Goal: Task Accomplishment & Management: Manage account settings

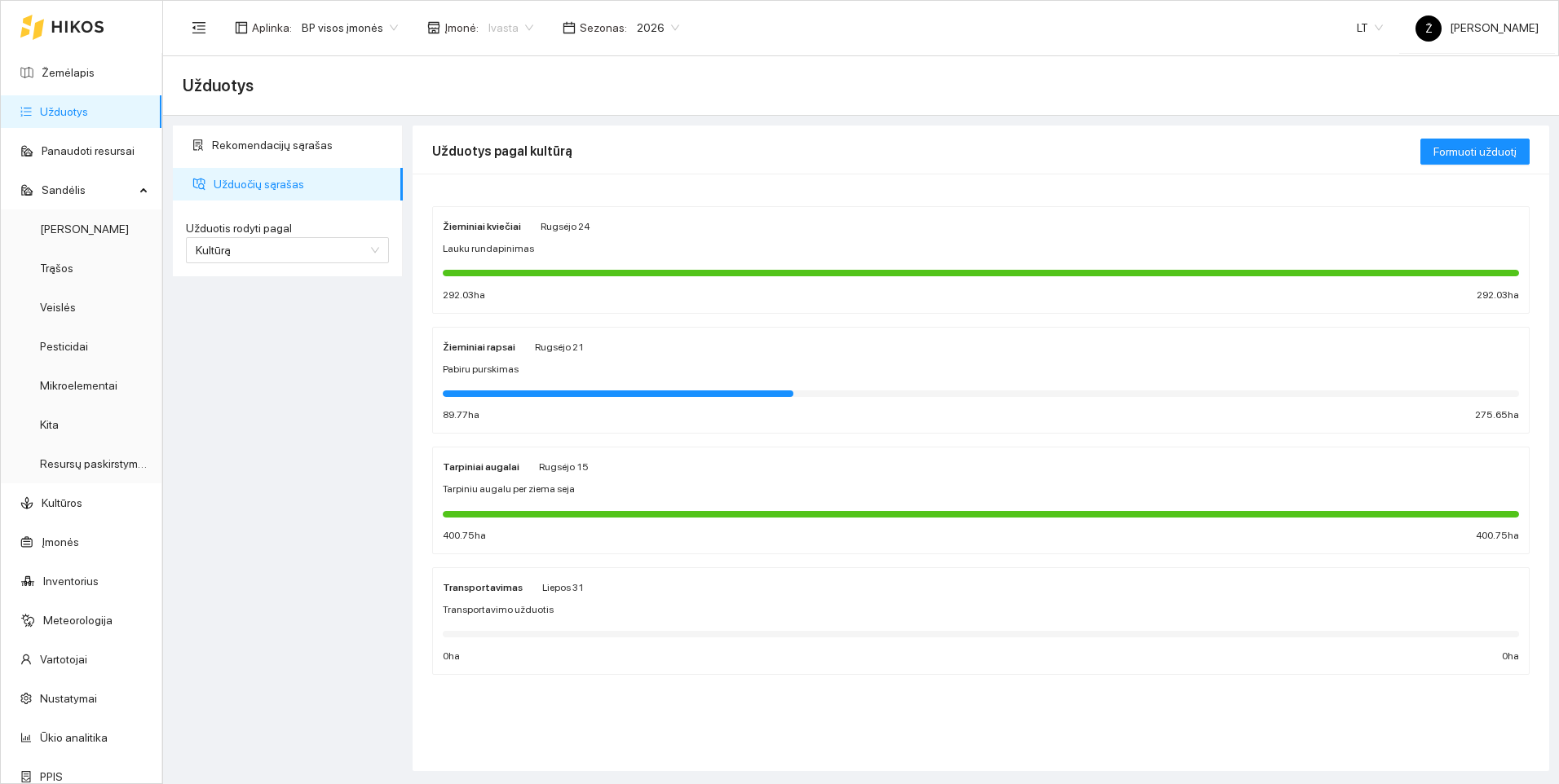
click at [516, 27] on span "Ivasta" at bounding box center [511, 27] width 45 height 24
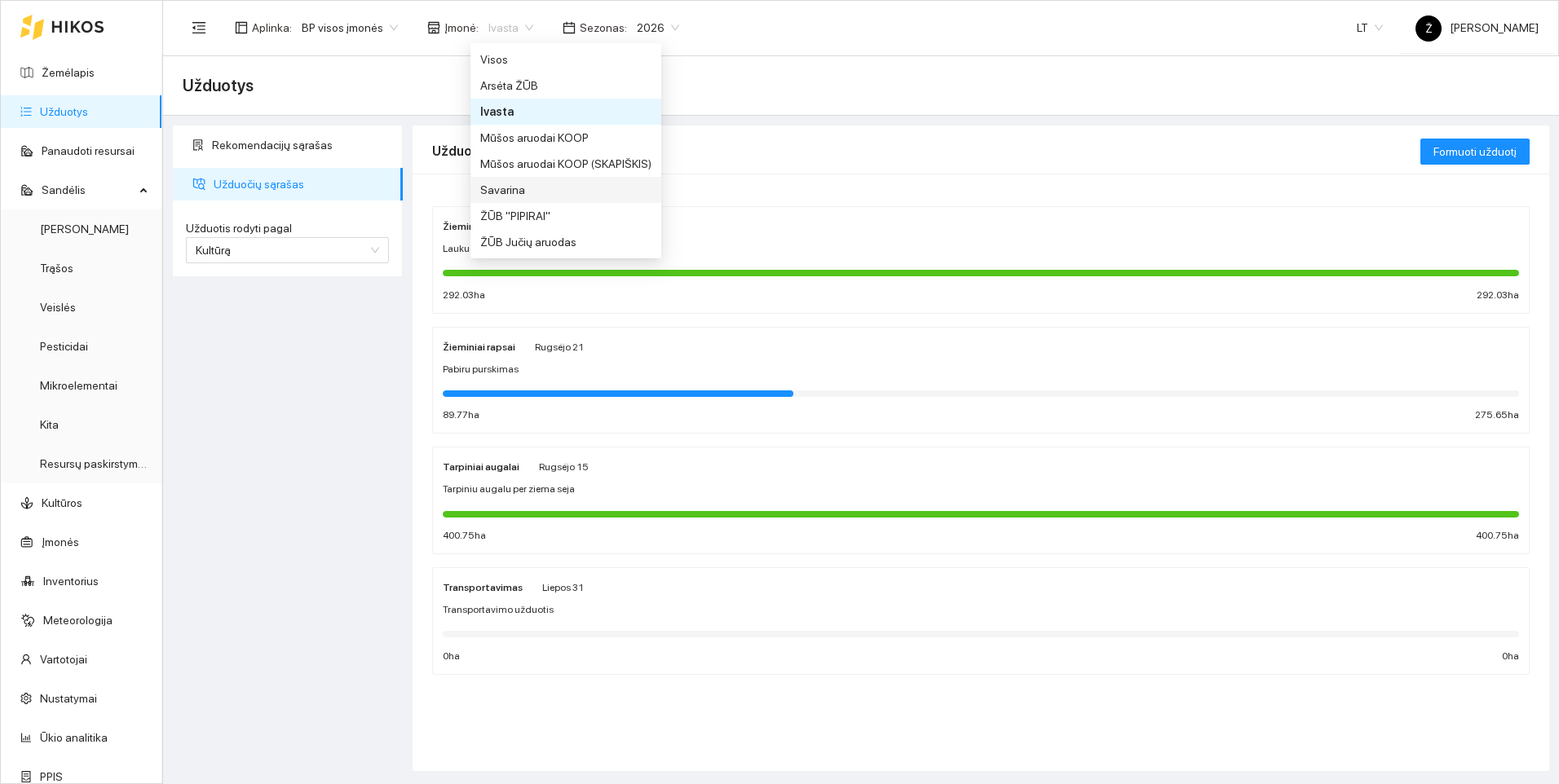
click at [516, 184] on div "Savarina" at bounding box center [566, 190] width 171 height 18
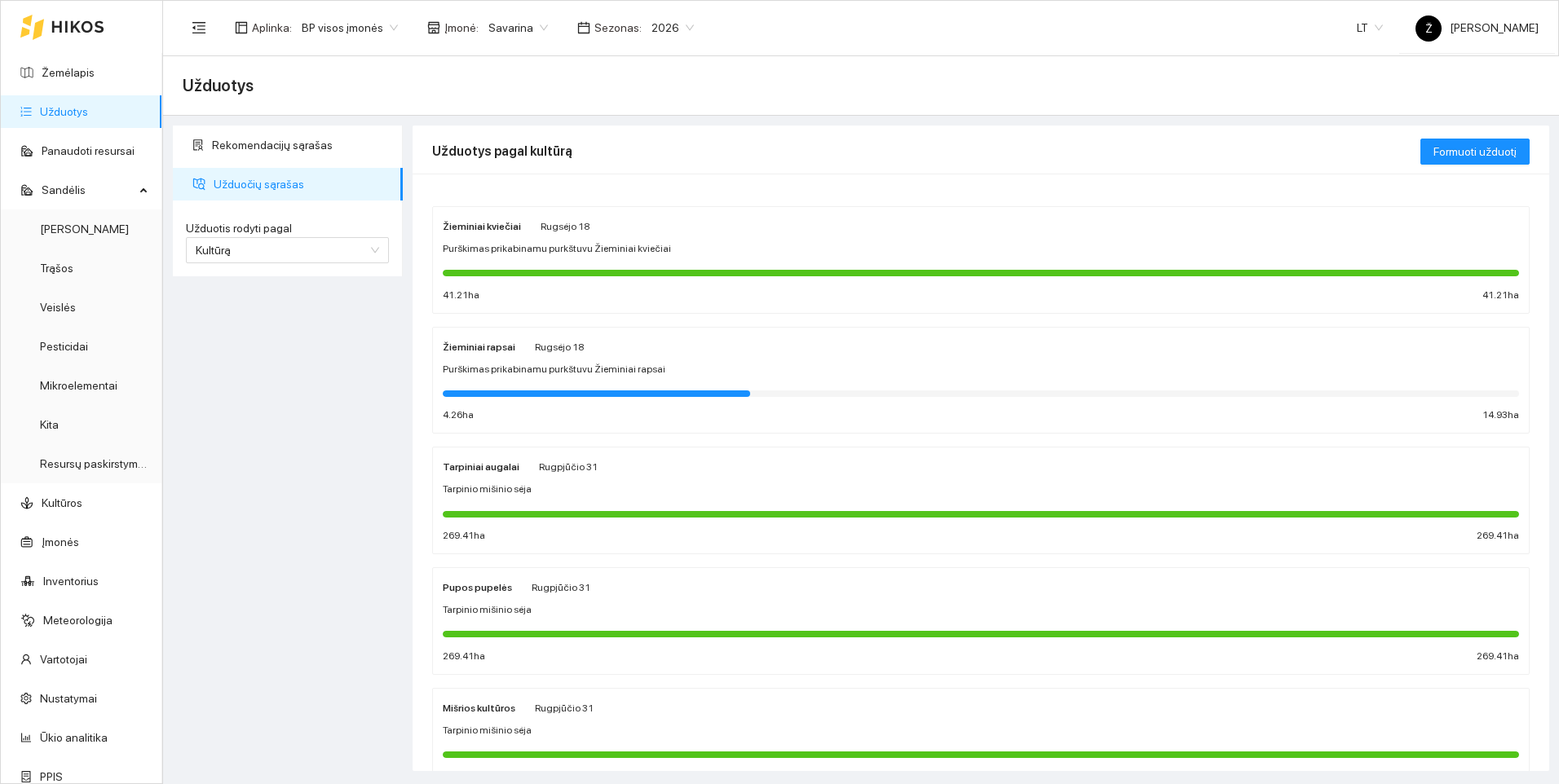
click at [569, 356] on div "Žieminiai rapsai [PERSON_NAME] 18 Purškimas prikabinamu purkštuvu Žieminiai rap…" at bounding box center [980, 381] width 1076 height 86
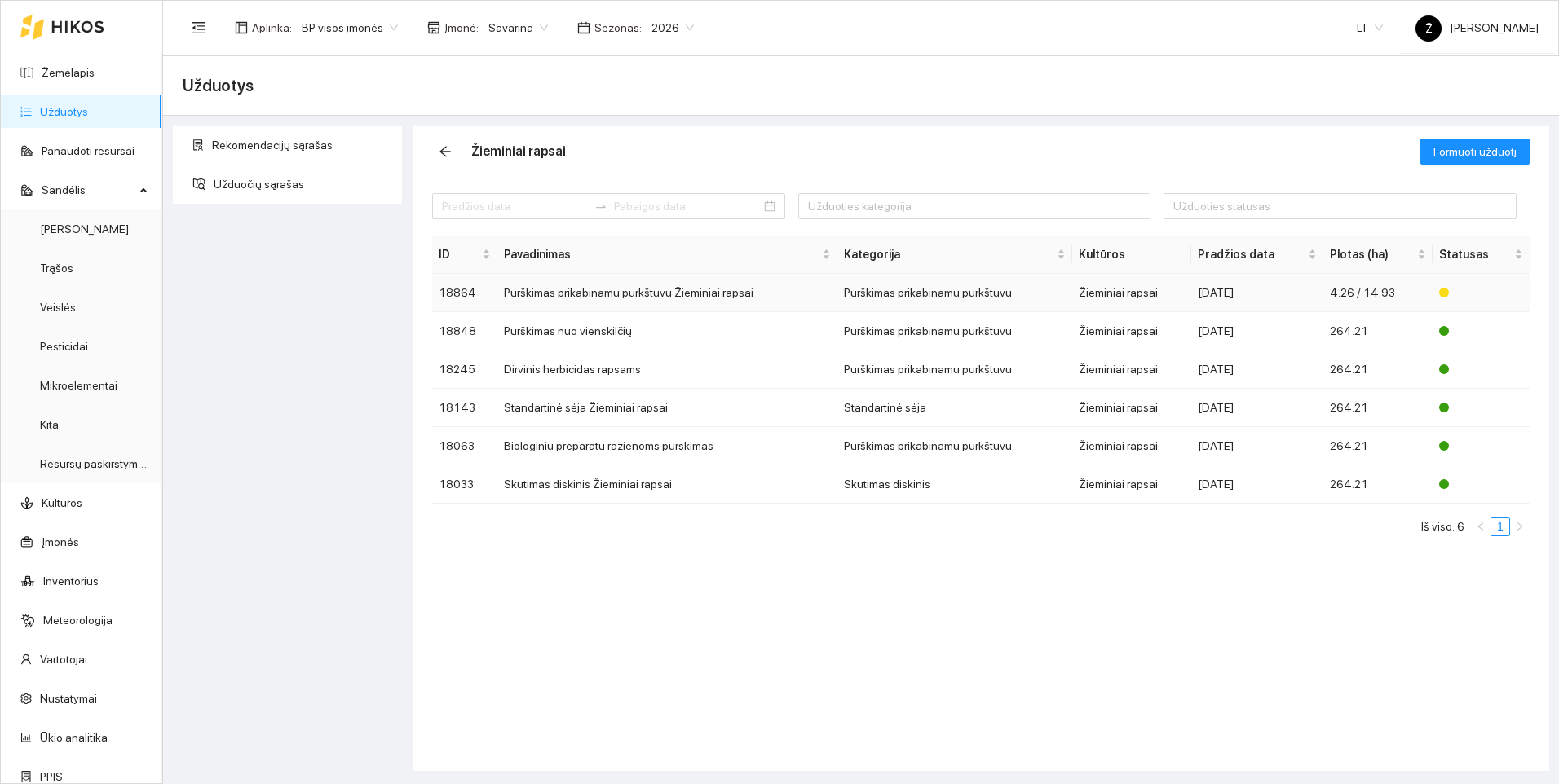
click at [574, 293] on td "Purškimas prikabinamu purkštuvu Žieminiai rapsai" at bounding box center [667, 293] width 340 height 38
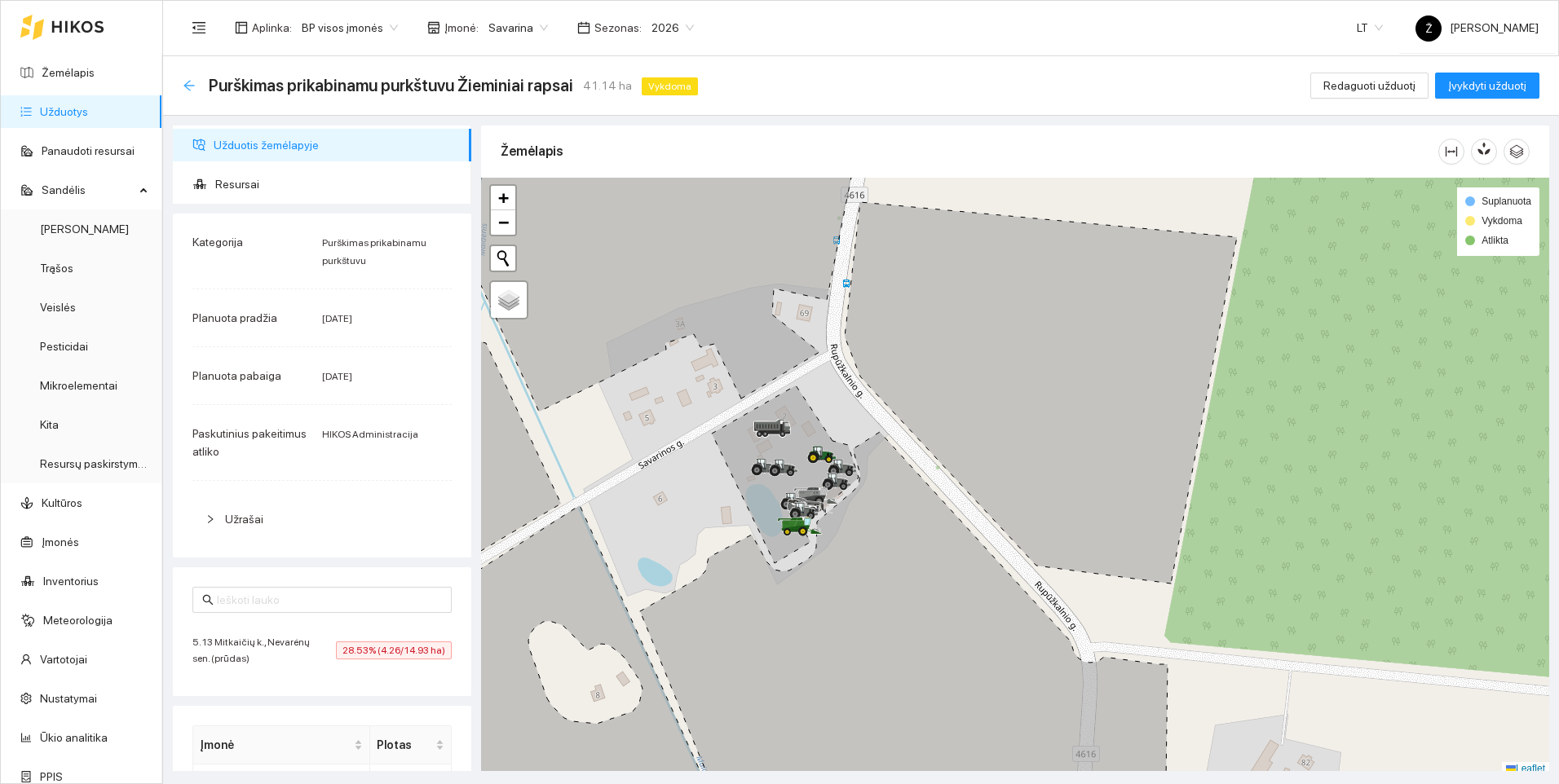
click at [190, 87] on icon "arrow-left" at bounding box center [190, 86] width 13 height 13
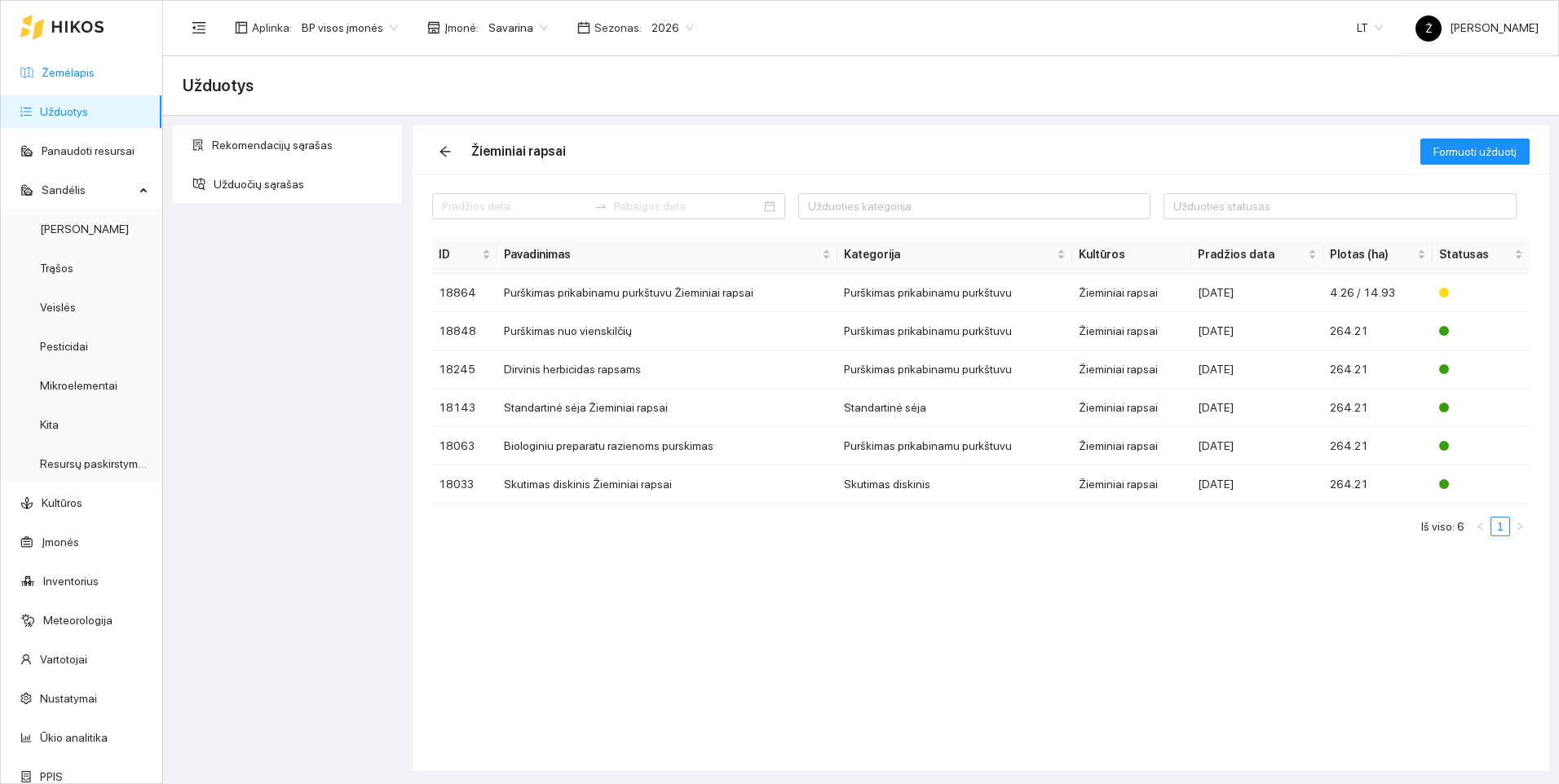
click at [81, 77] on link "Žemėlapis" at bounding box center [68, 72] width 53 height 13
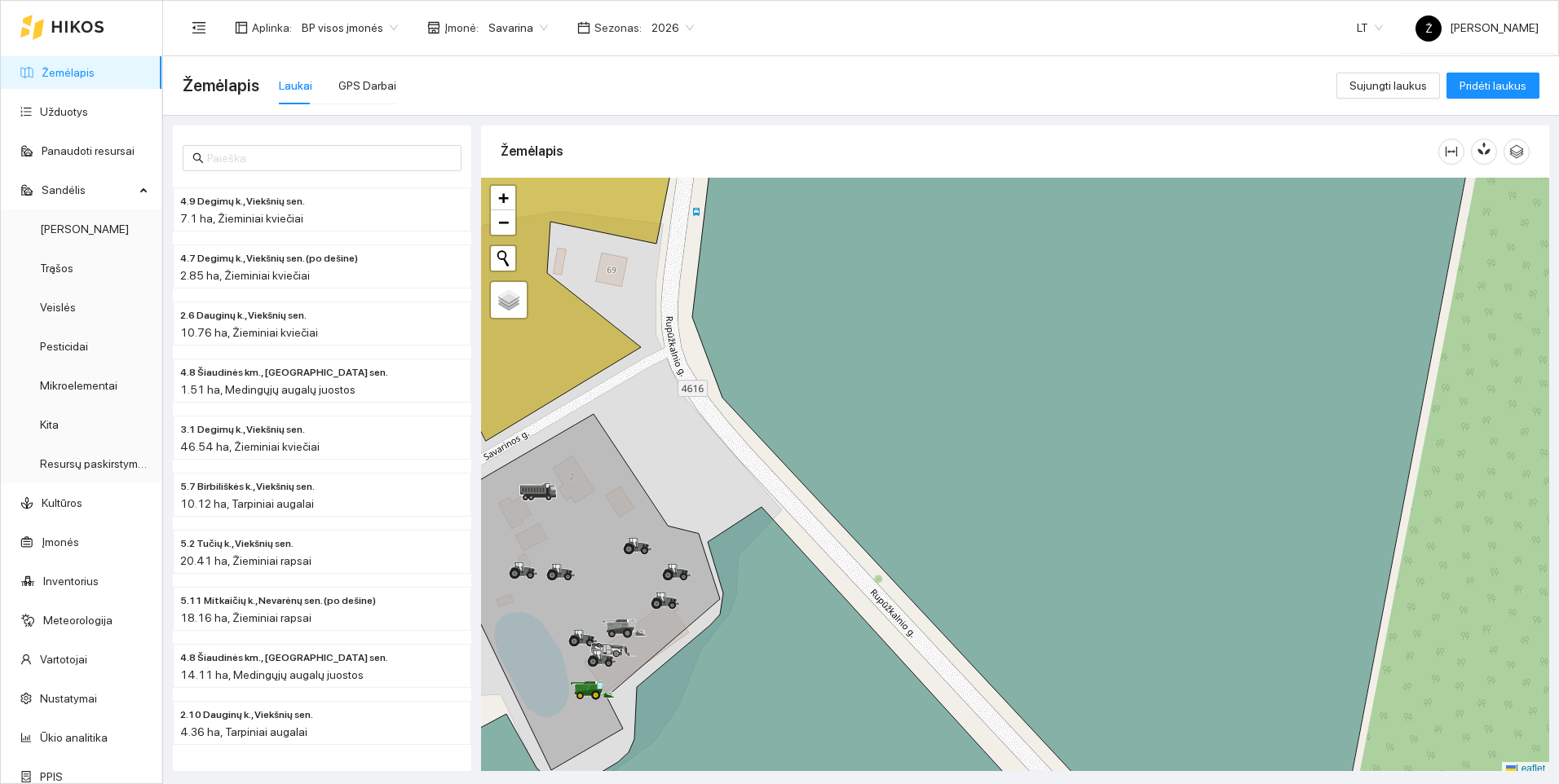
scroll to position [5, 0]
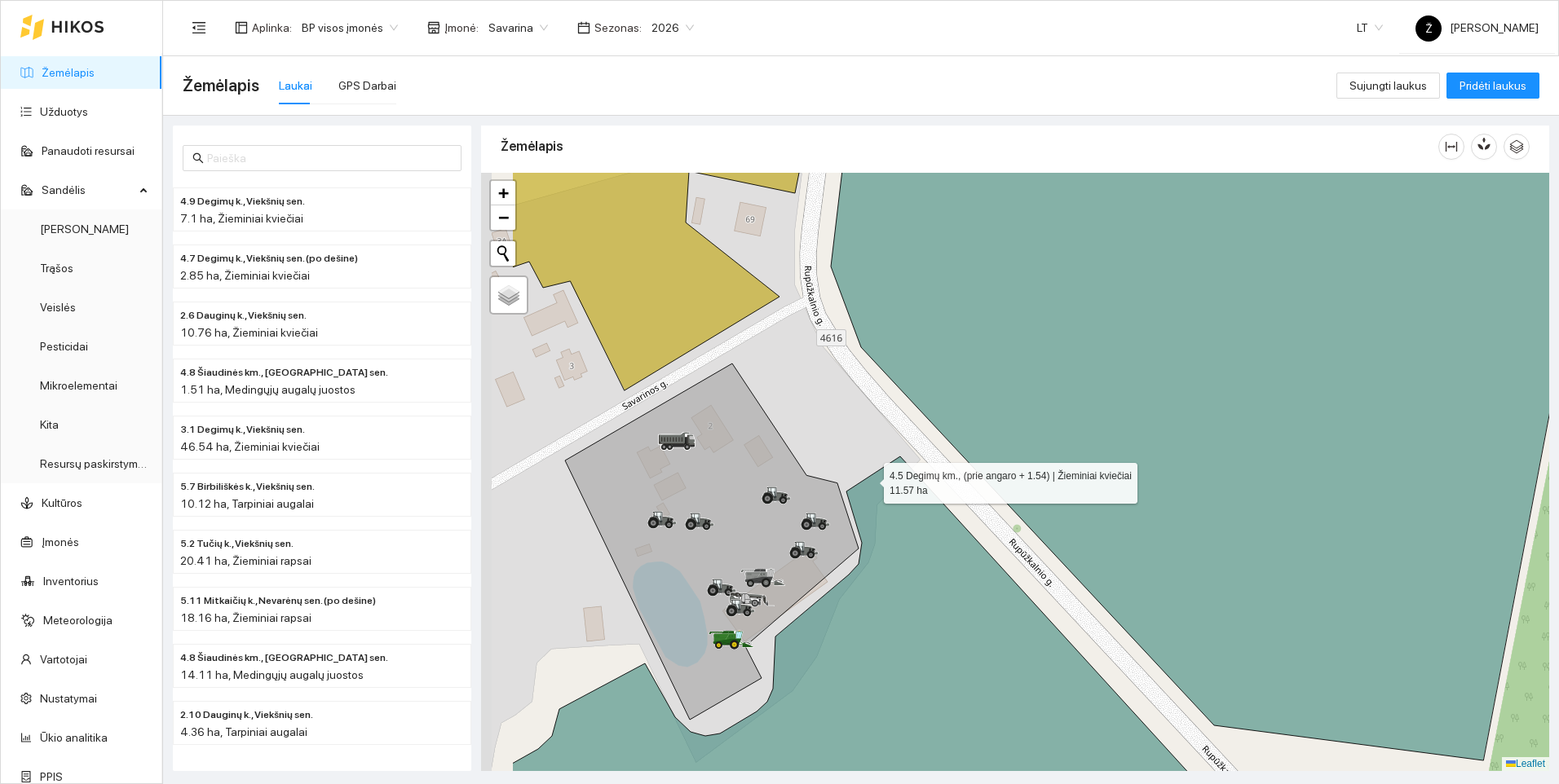
drag, startPoint x: 730, startPoint y: 525, endPoint x: 868, endPoint y: 481, distance: 144.8
click at [868, 481] on div at bounding box center [1015, 472] width 1068 height 599
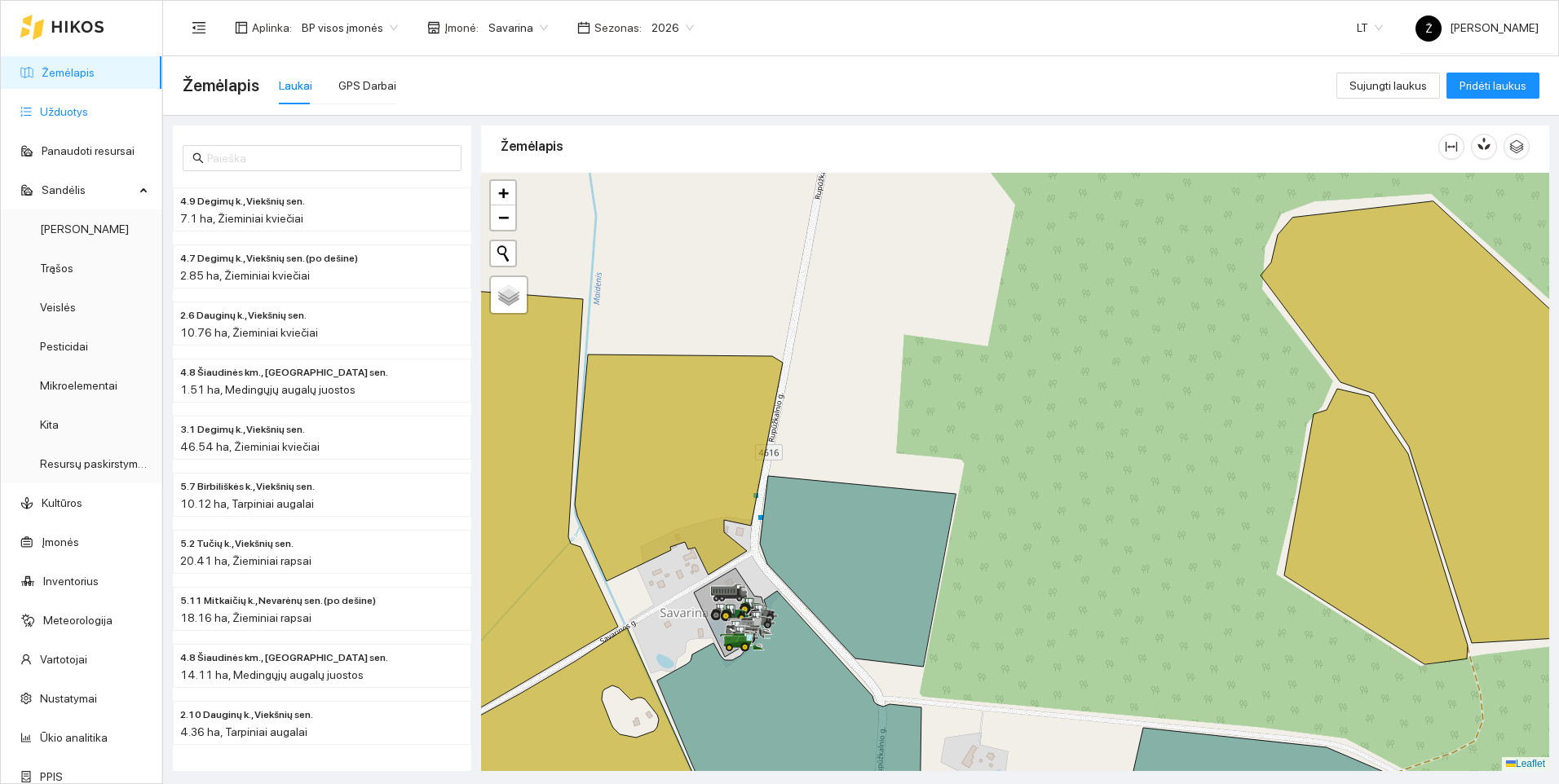
click at [88, 112] on link "Užduotys" at bounding box center [64, 111] width 48 height 13
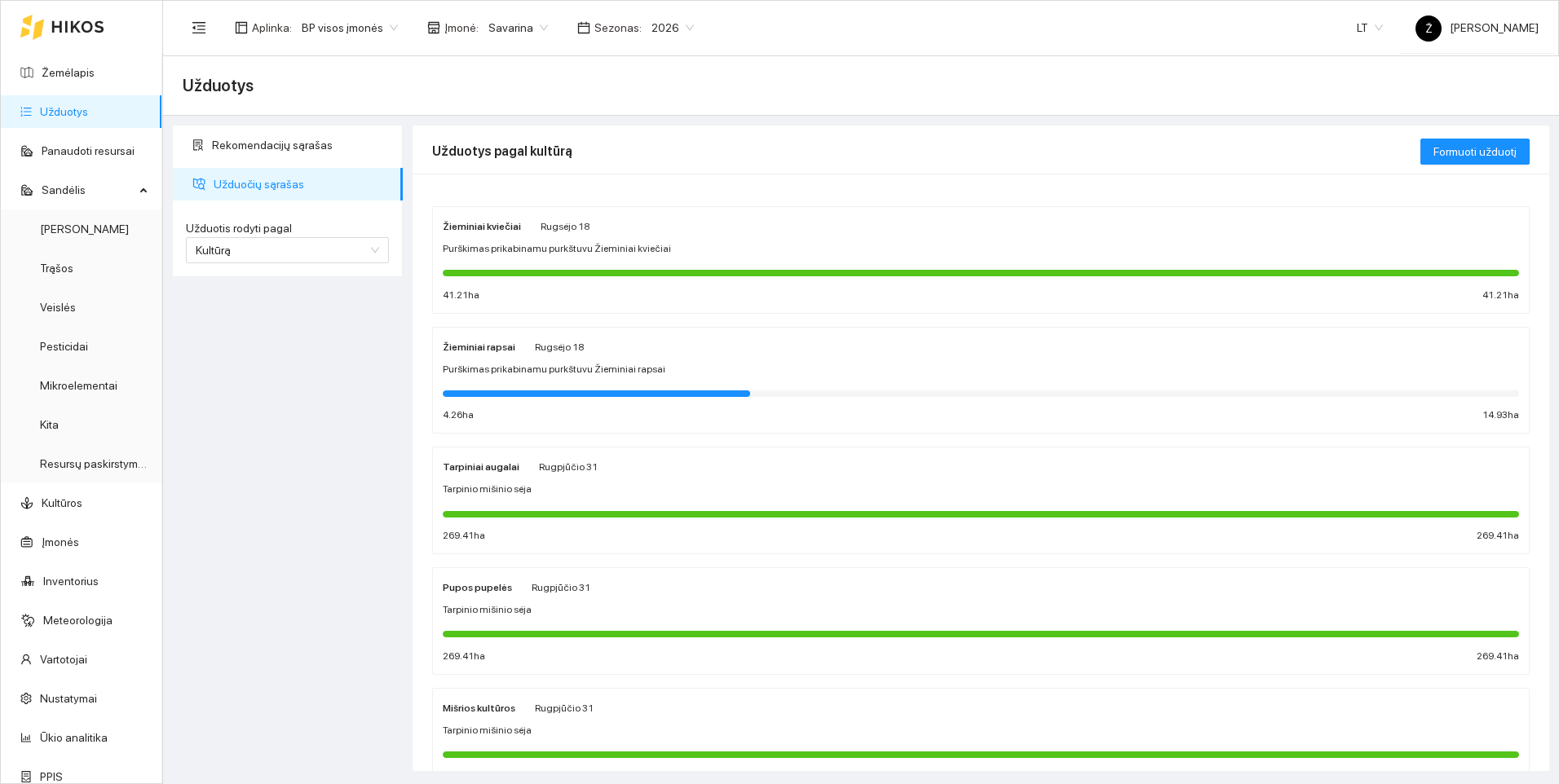
click at [534, 27] on span "Savarina" at bounding box center [518, 27] width 60 height 24
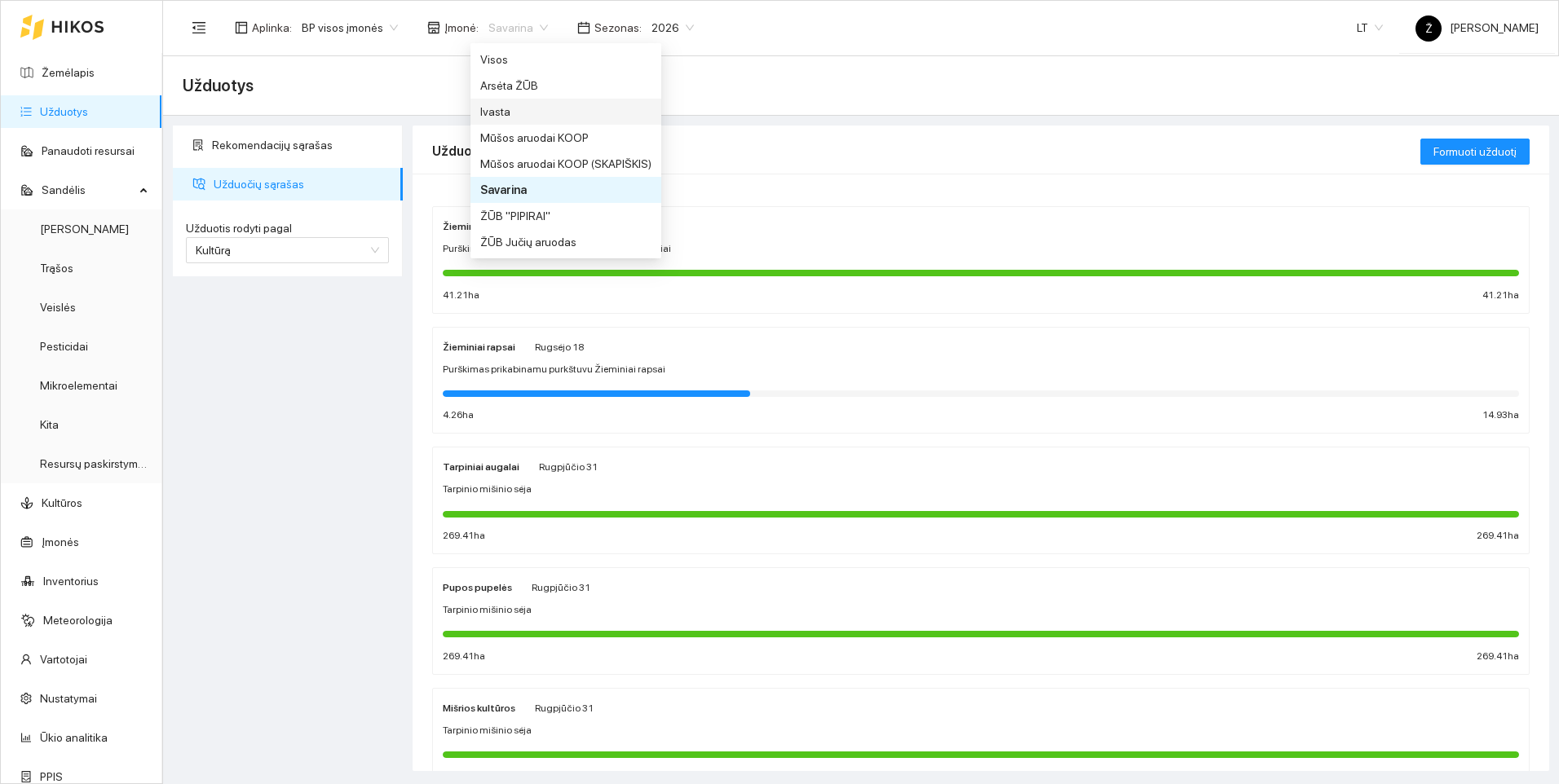
click at [508, 108] on div "Ivasta" at bounding box center [566, 112] width 171 height 18
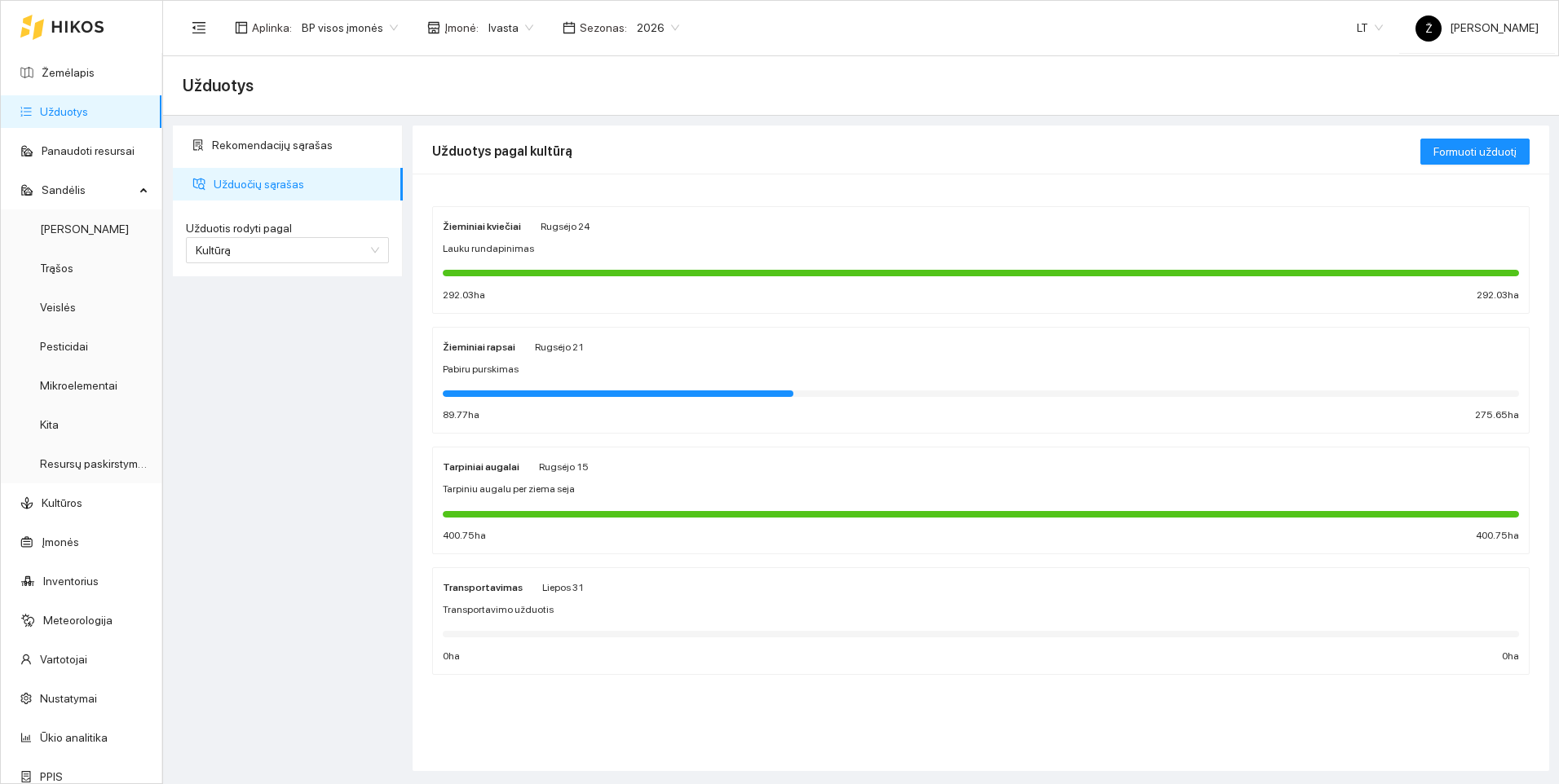
click at [490, 369] on span "Pabiru purskimas" at bounding box center [480, 369] width 76 height 16
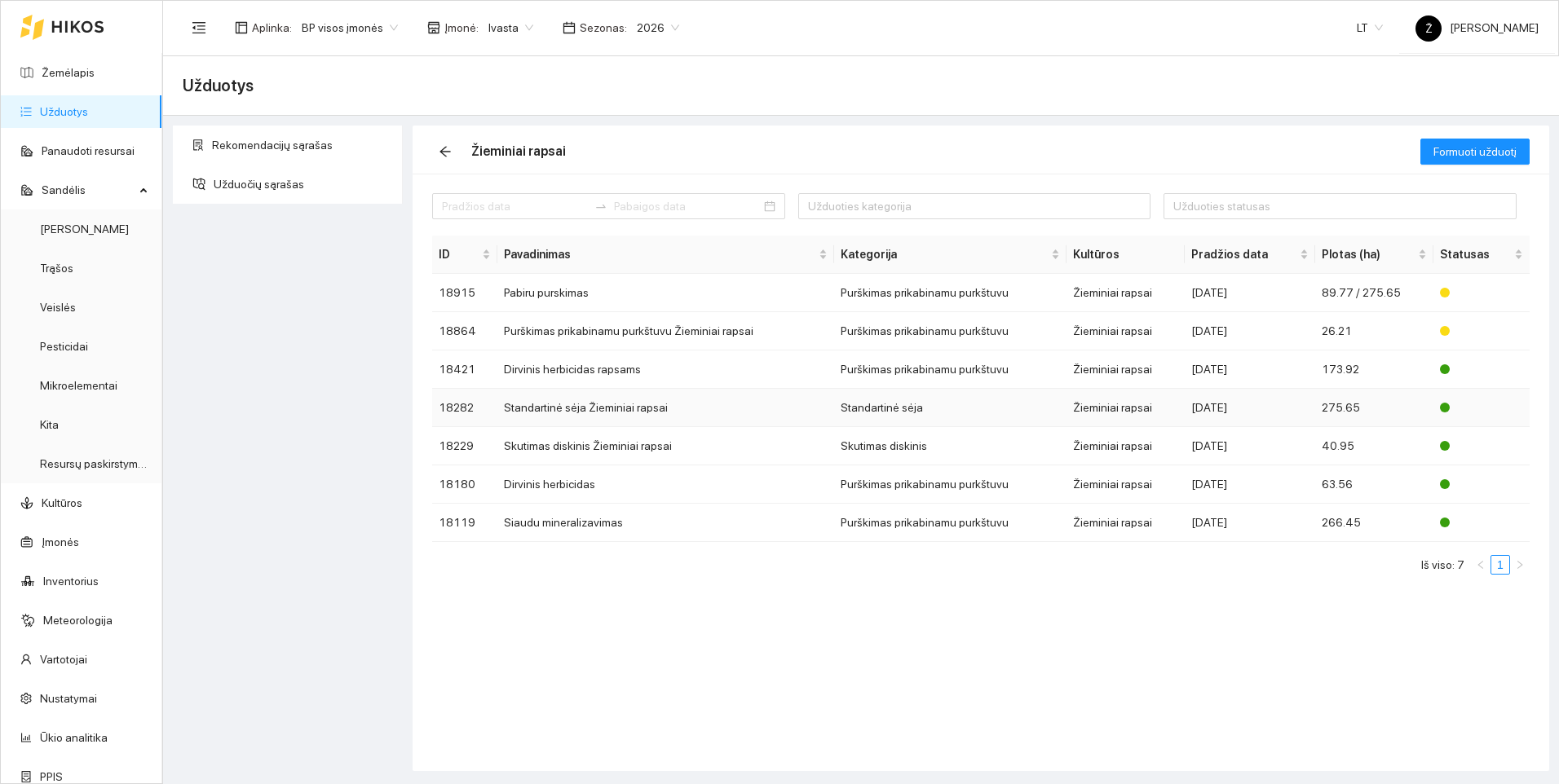
click at [555, 405] on td "Standartinė sėja Žieminiai rapsai" at bounding box center [665, 408] width 337 height 38
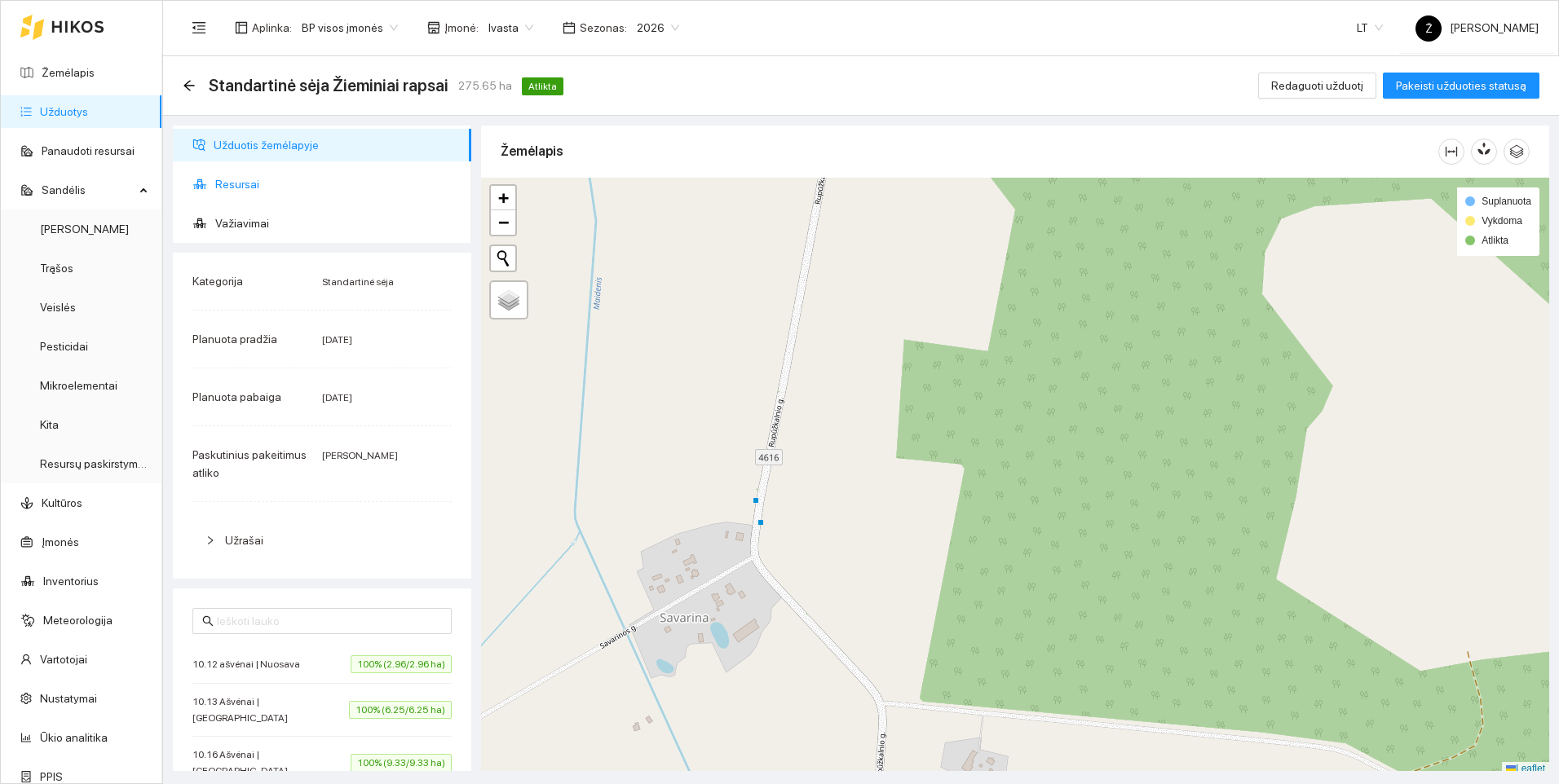
click at [260, 176] on span "Resursai" at bounding box center [337, 184] width 243 height 32
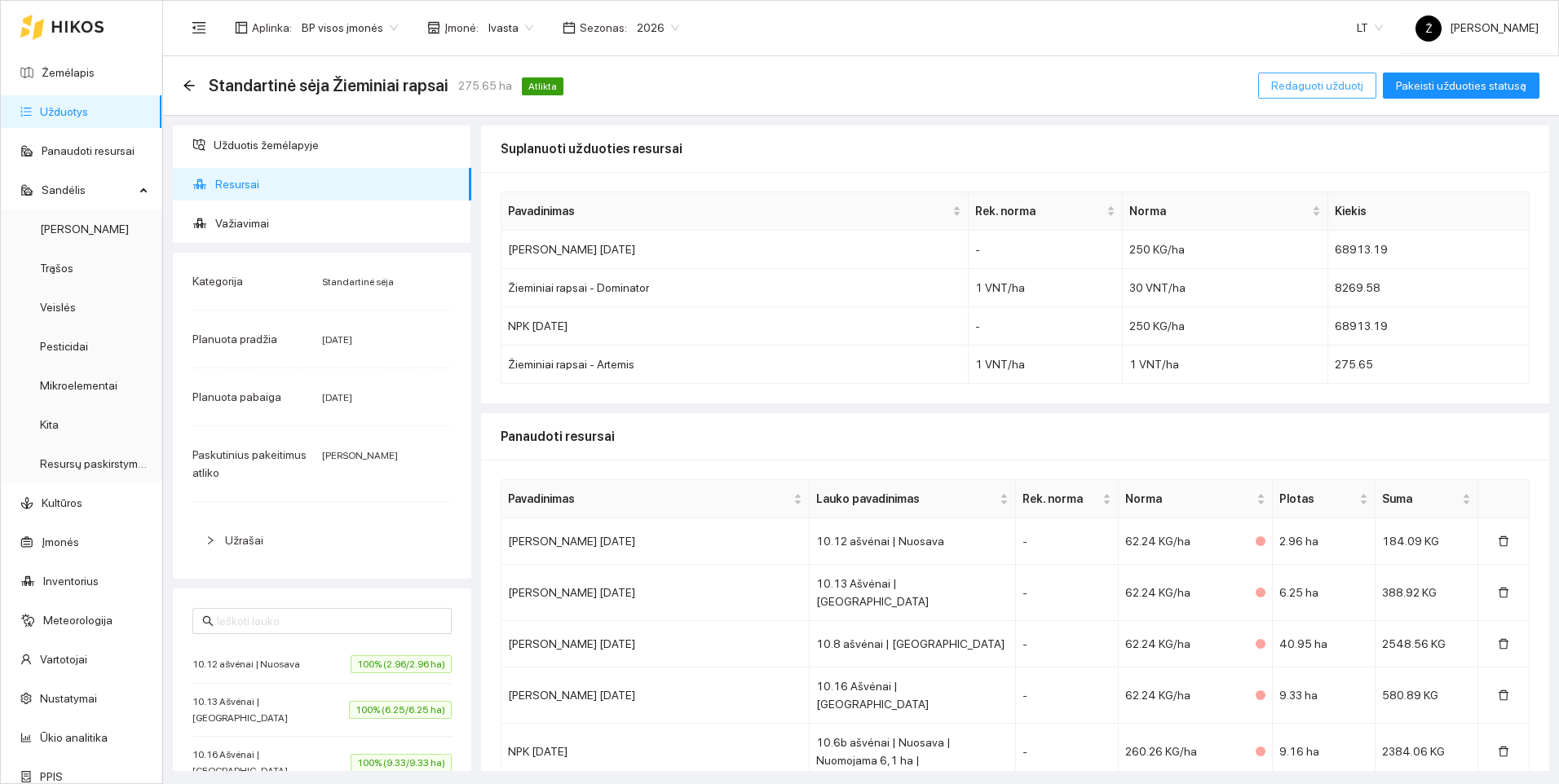
click at [1339, 82] on span "Redaguoti užduotį" at bounding box center [1317, 86] width 92 height 18
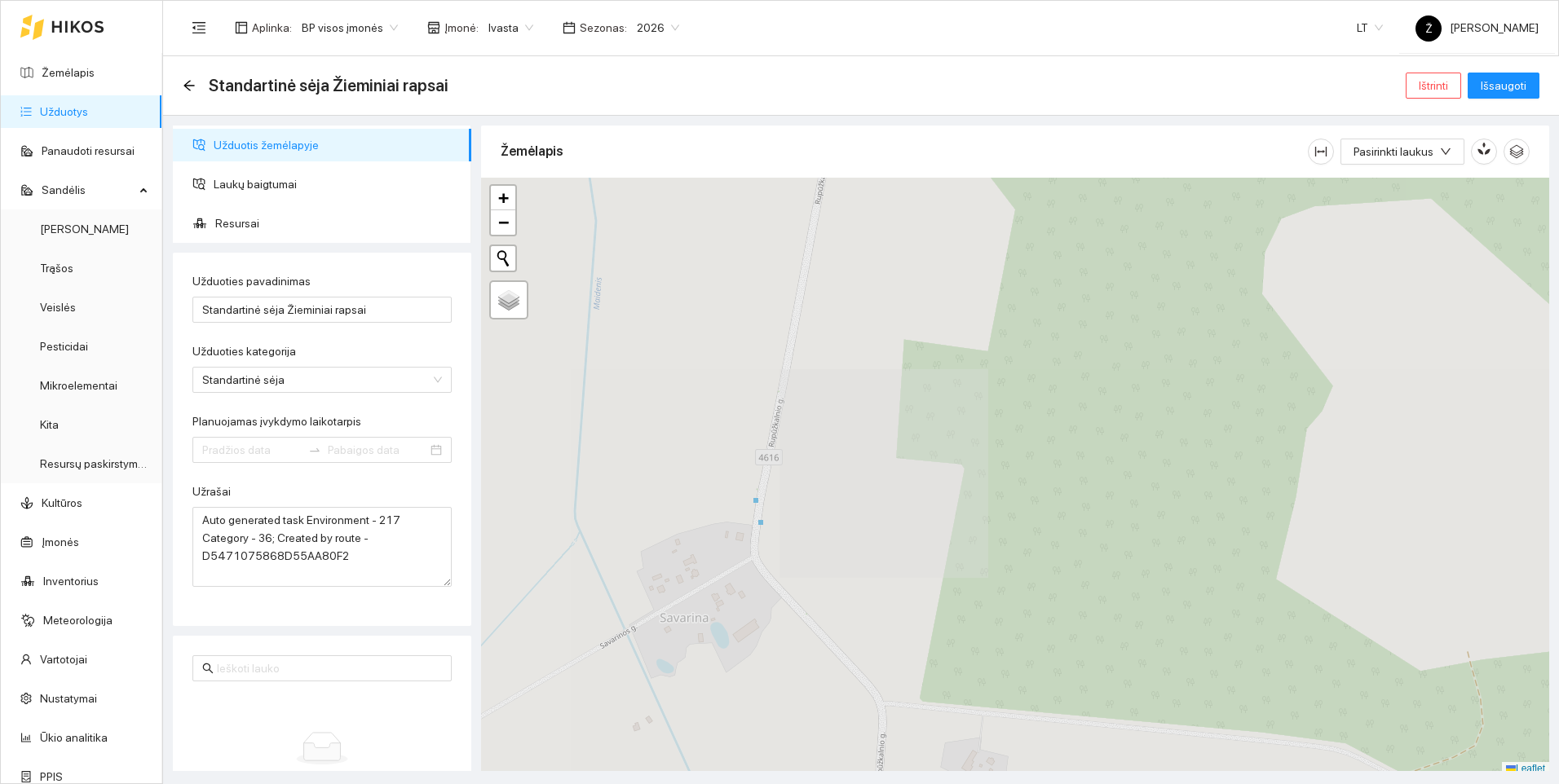
type input "[DATE]"
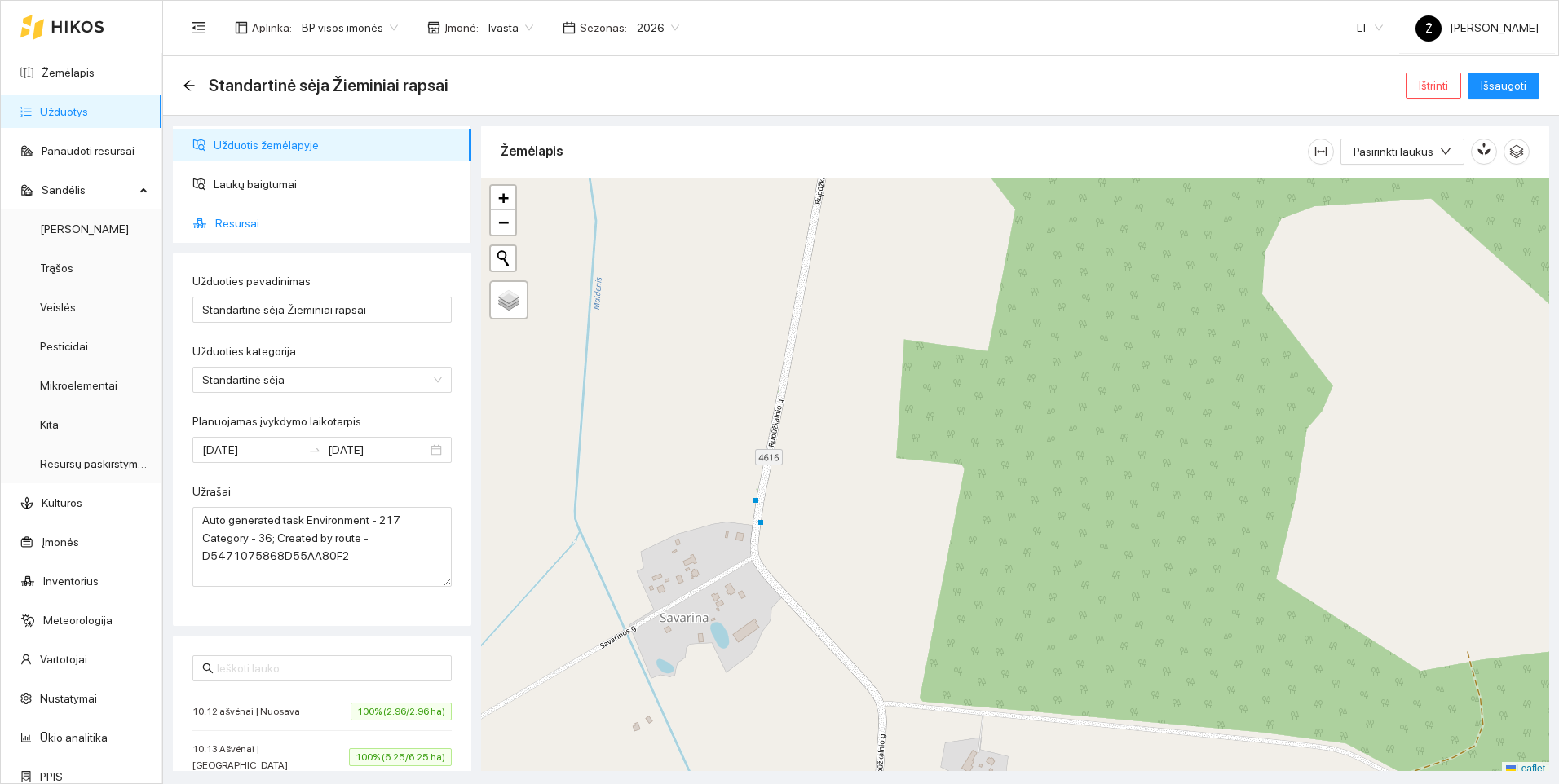
click at [255, 220] on span "Resursai" at bounding box center [337, 223] width 243 height 32
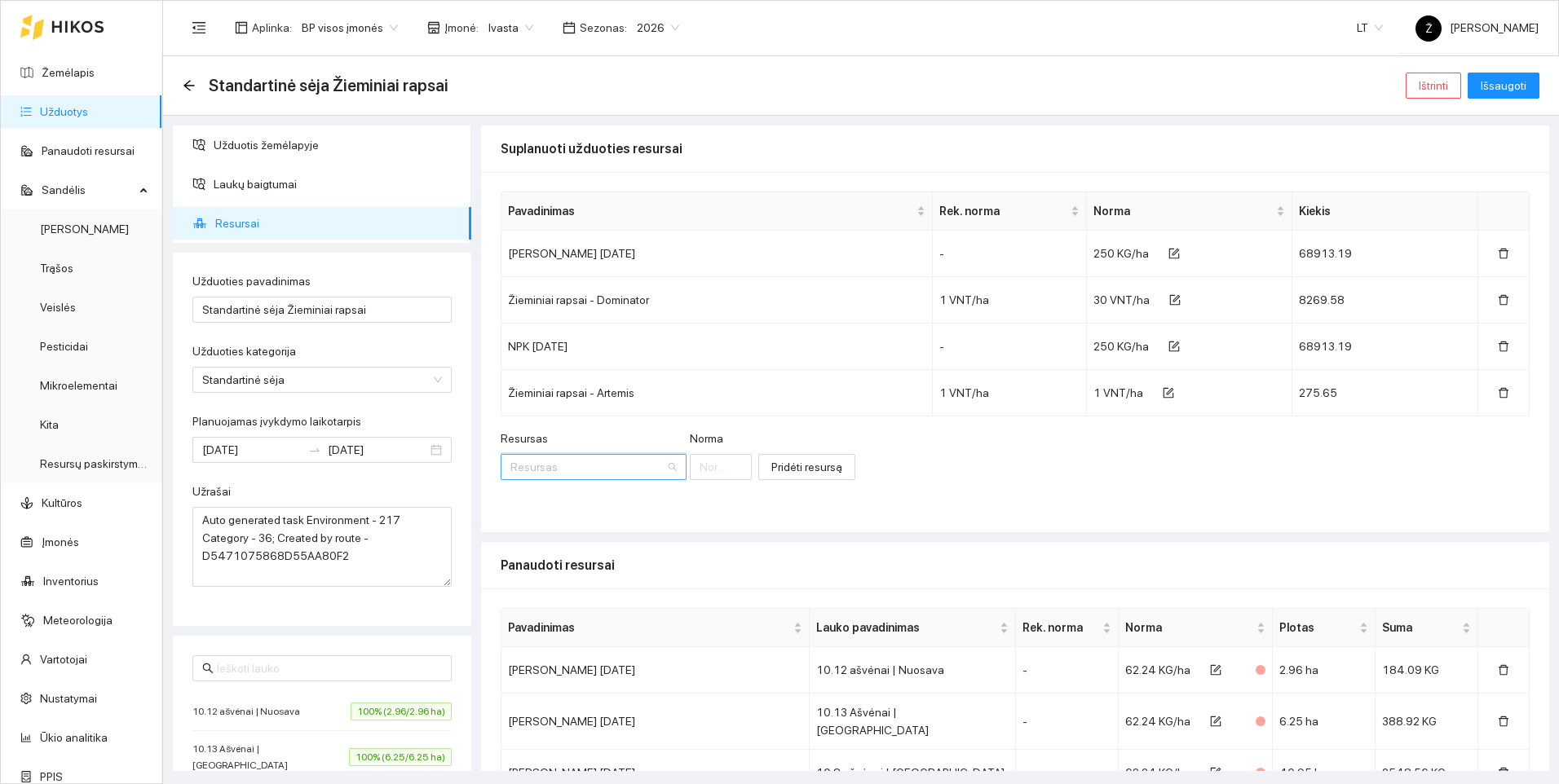
click at [521, 466] on input "Resursas" at bounding box center [588, 466] width 155 height 24
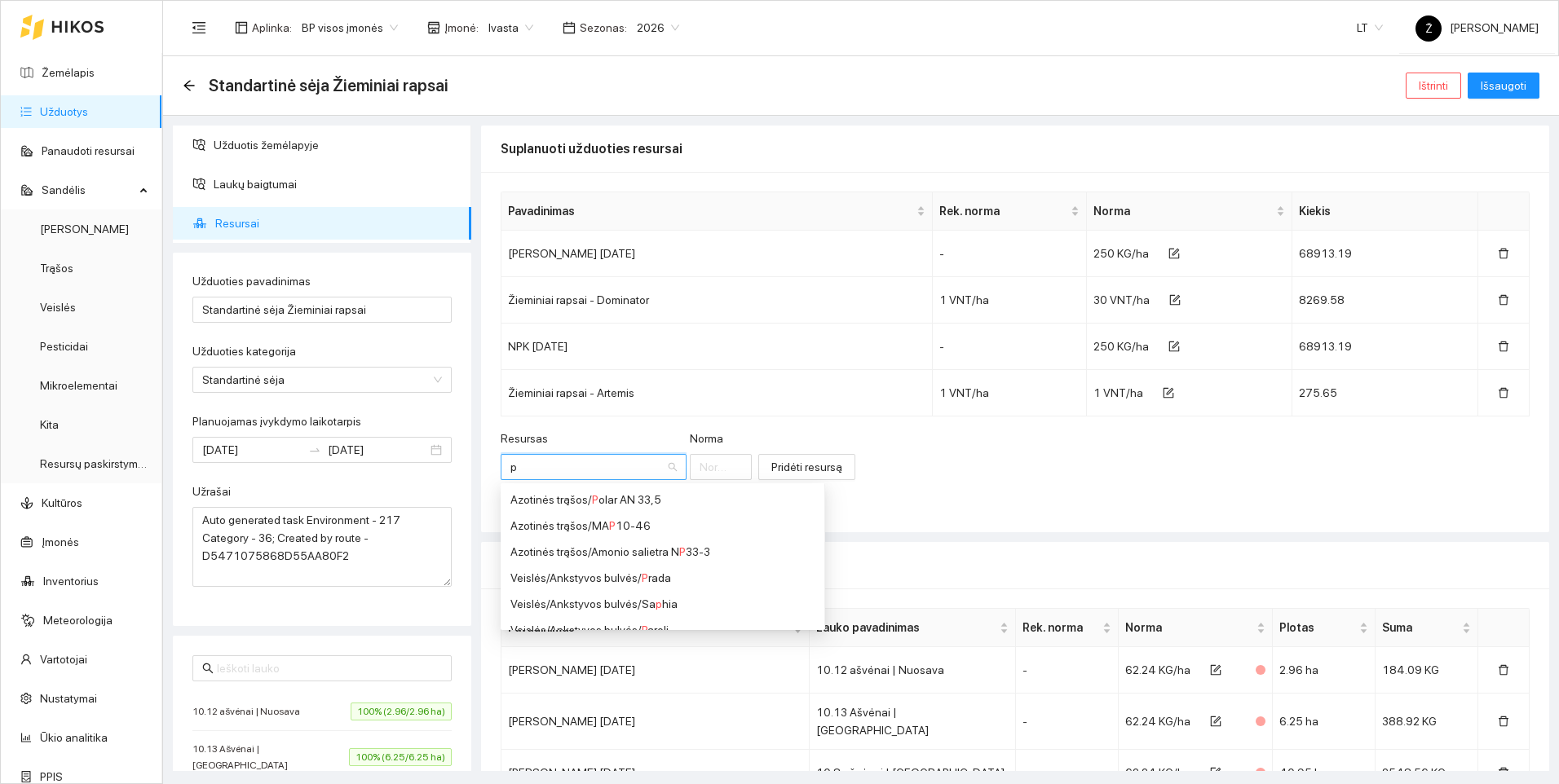
type input "pt"
click at [590, 523] on div "Veislės / Žieminiai rapsai / PT 315" at bounding box center [623, 526] width 225 height 18
type input "1"
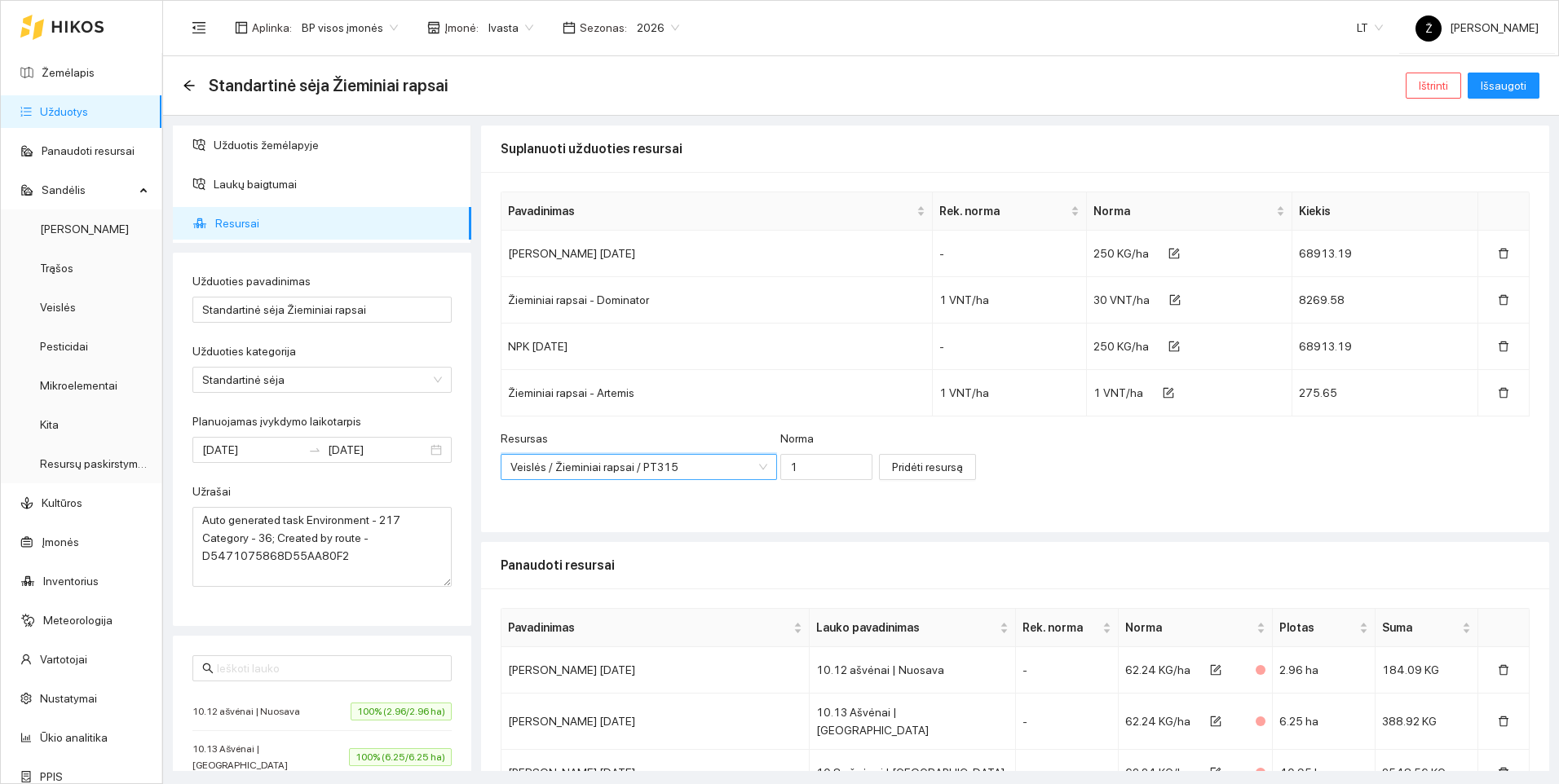
scroll to position [691, 0]
click at [895, 464] on span "Pridėti resursą" at bounding box center [927, 467] width 71 height 18
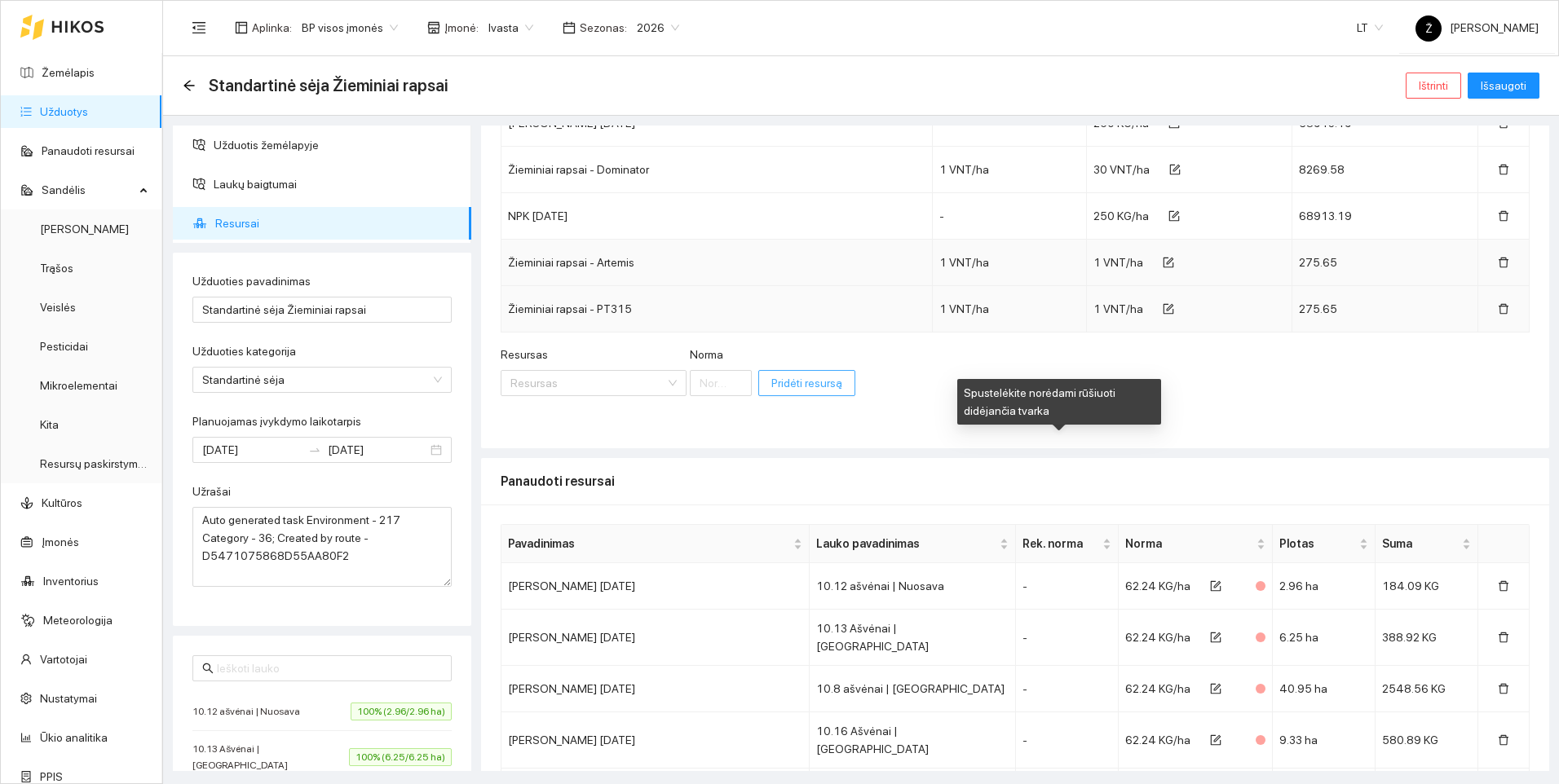
scroll to position [0, 0]
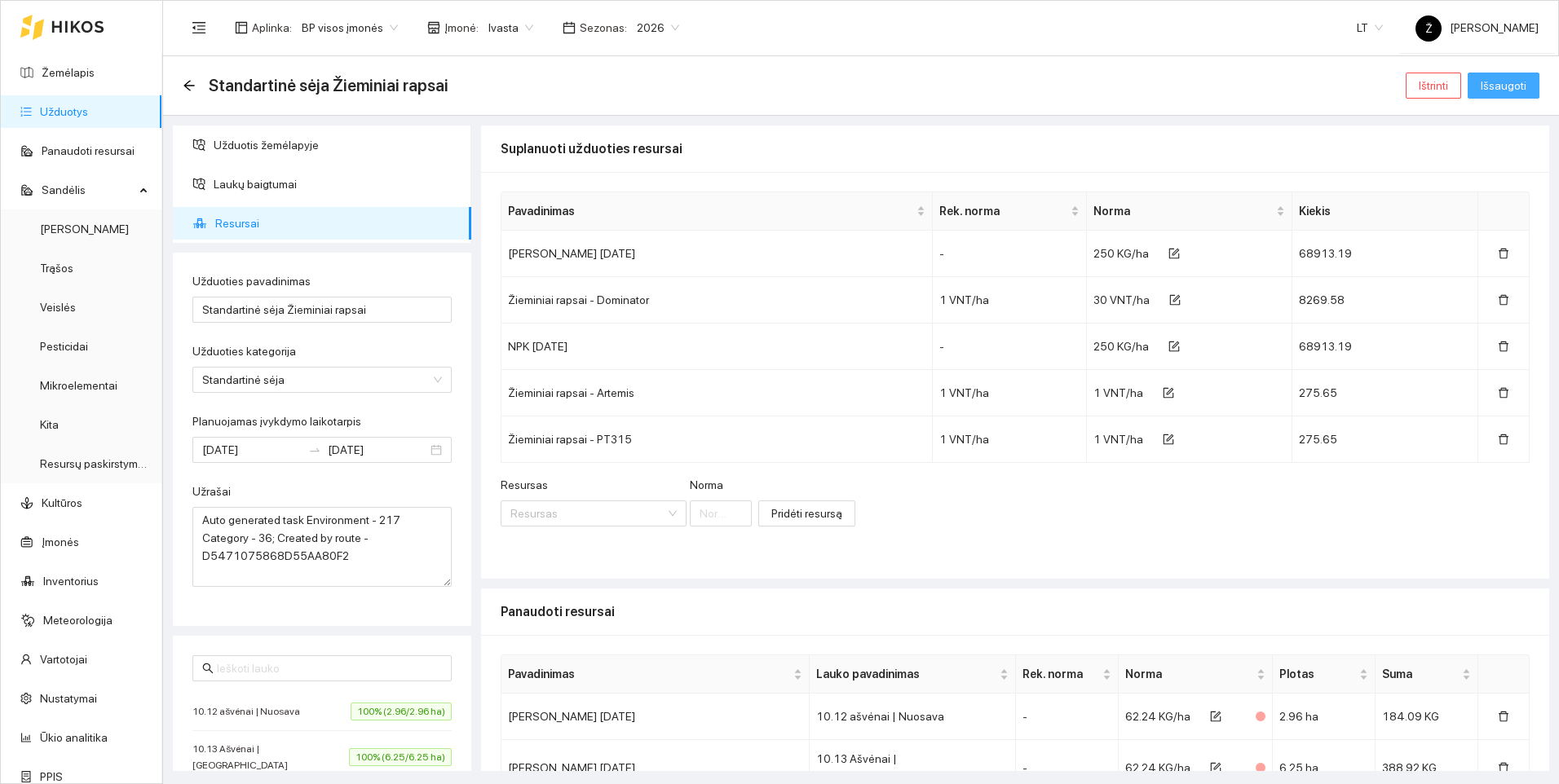
click at [1528, 82] on button "Išsaugoti" at bounding box center [1503, 85] width 72 height 26
click at [67, 110] on link "Užduotys" at bounding box center [64, 111] width 48 height 13
